Goal: Task Accomplishment & Management: Complete application form

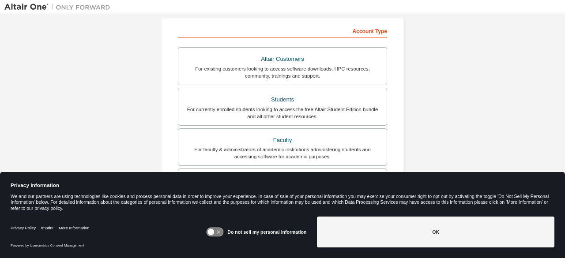
scroll to position [137, 0]
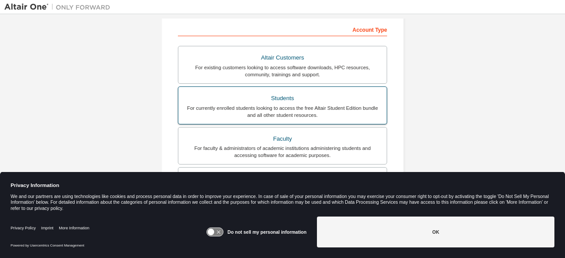
click at [253, 111] on div "For currently enrolled students looking to access the free Altair Student Editi…" at bounding box center [283, 112] width 198 height 14
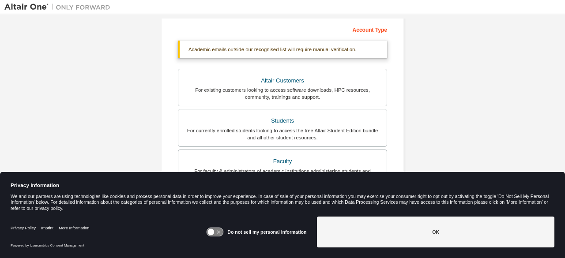
click at [419, 249] on div "Do not sell my personal information OK" at bounding box center [380, 233] width 348 height 40
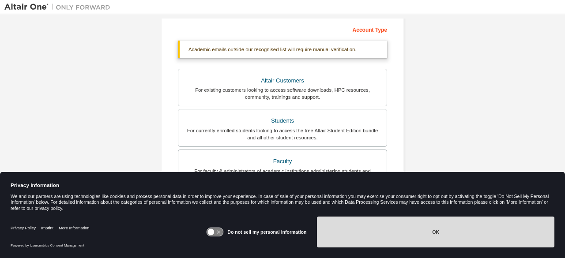
click at [421, 239] on button "OK" at bounding box center [435, 232] width 237 height 31
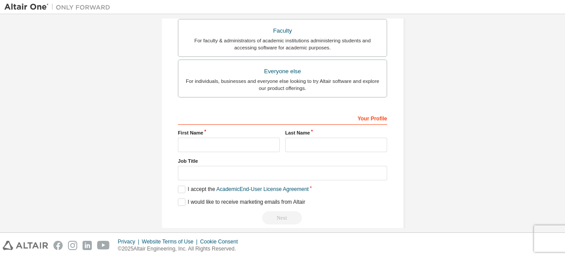
scroll to position [278, 0]
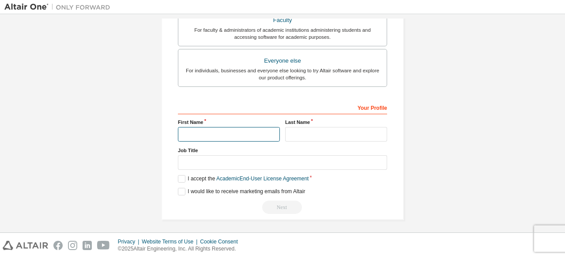
click at [236, 132] on input "text" at bounding box center [229, 134] width 102 height 15
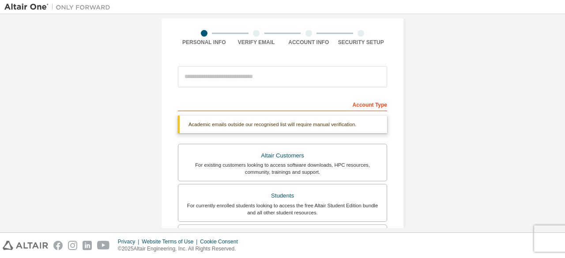
scroll to position [61, 0]
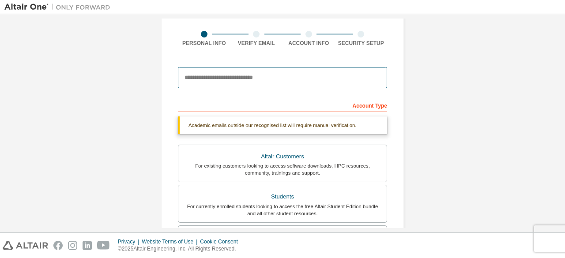
click at [230, 79] on input "email" at bounding box center [282, 77] width 209 height 21
type input "**********"
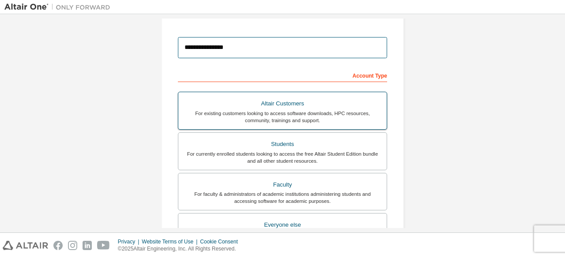
scroll to position [255, 0]
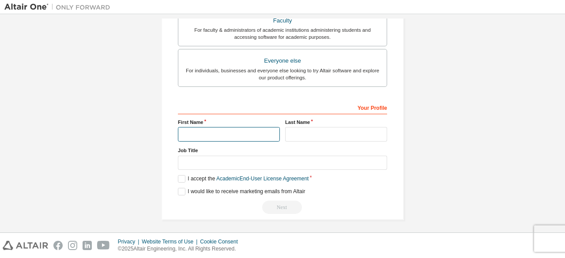
click at [249, 132] on input "text" at bounding box center [229, 134] width 102 height 15
type input "*******"
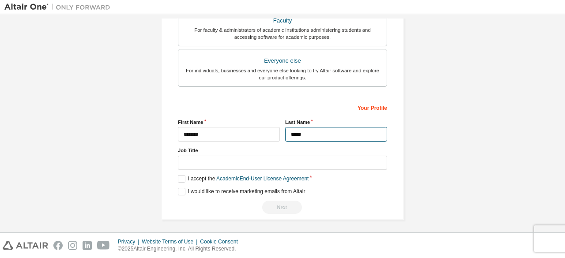
type input "*****"
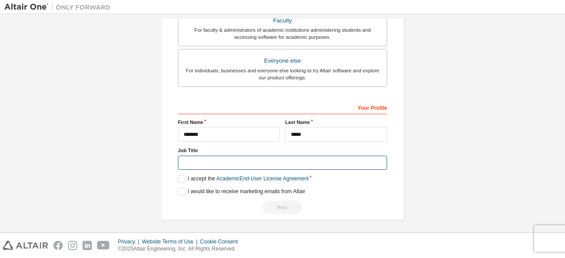
click at [260, 158] on input "text" at bounding box center [282, 163] width 209 height 15
type input "*******"
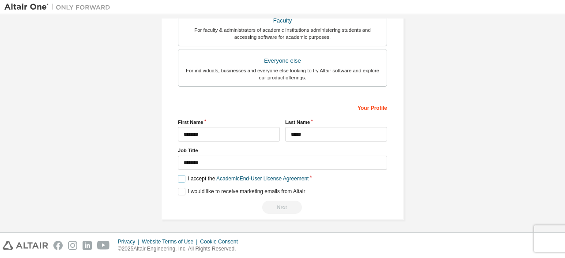
click at [180, 179] on label "I accept the Academic End-User License Agreement" at bounding box center [243, 179] width 131 height 8
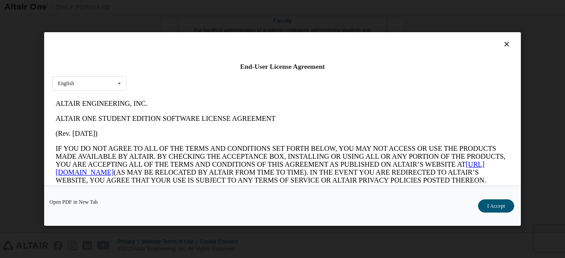
scroll to position [0, 0]
click at [510, 206] on button "I Accept" at bounding box center [496, 205] width 36 height 13
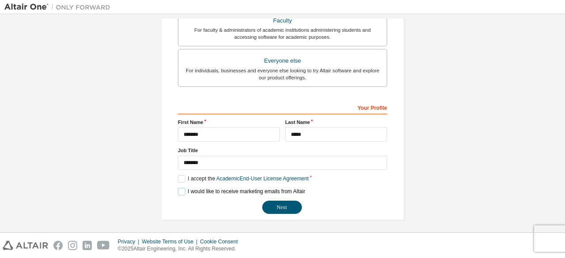
click at [185, 188] on label "I would like to receive marketing emails from Altair" at bounding box center [241, 192] width 127 height 8
click at [293, 209] on button "Next" at bounding box center [282, 207] width 40 height 13
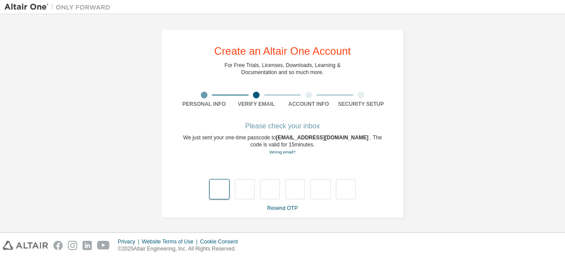
type input "*"
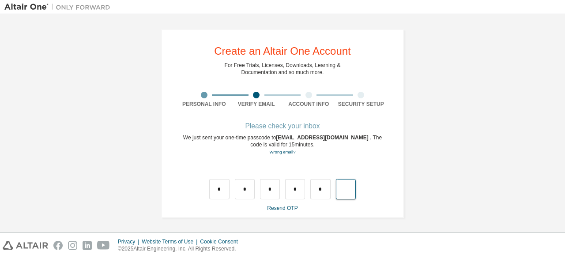
type input "*"
